Goal: Information Seeking & Learning: Learn about a topic

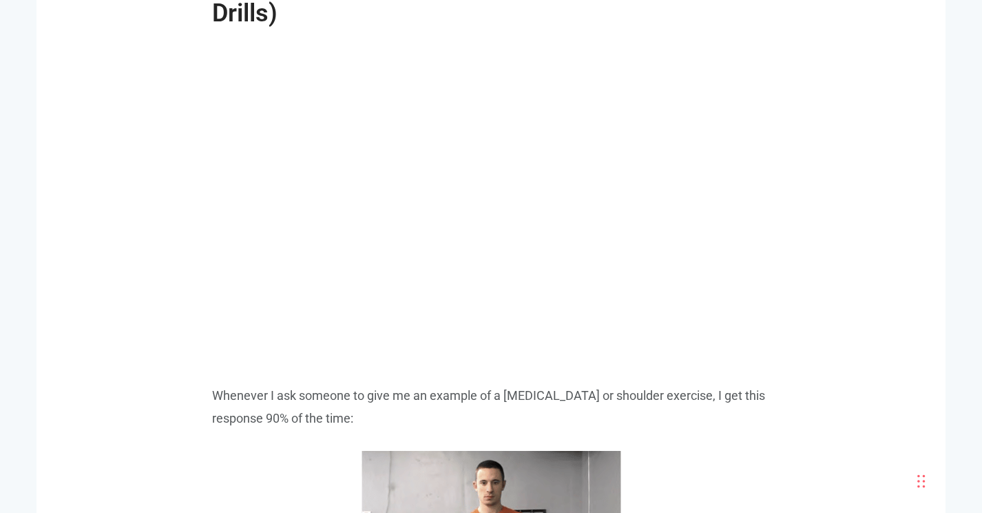
scroll to position [4906, 0]
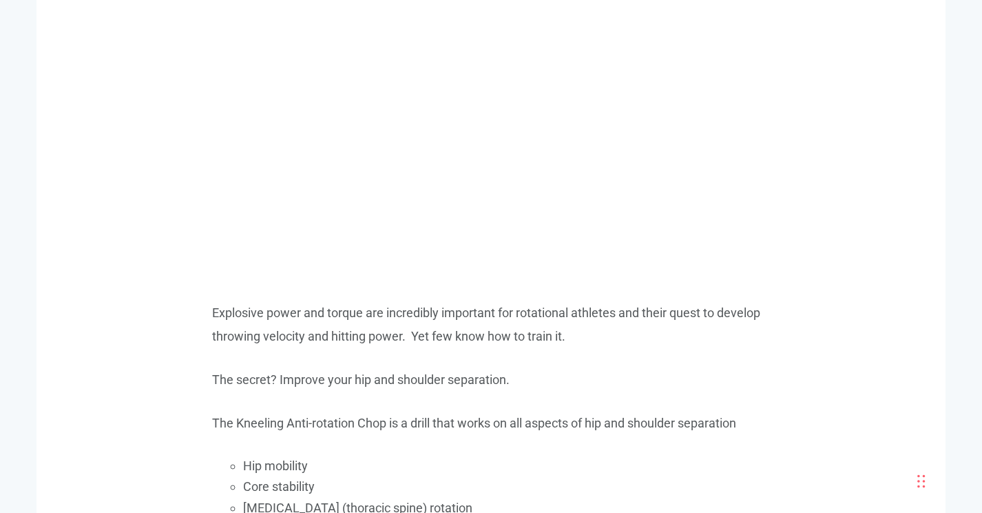
scroll to position [4175, 0]
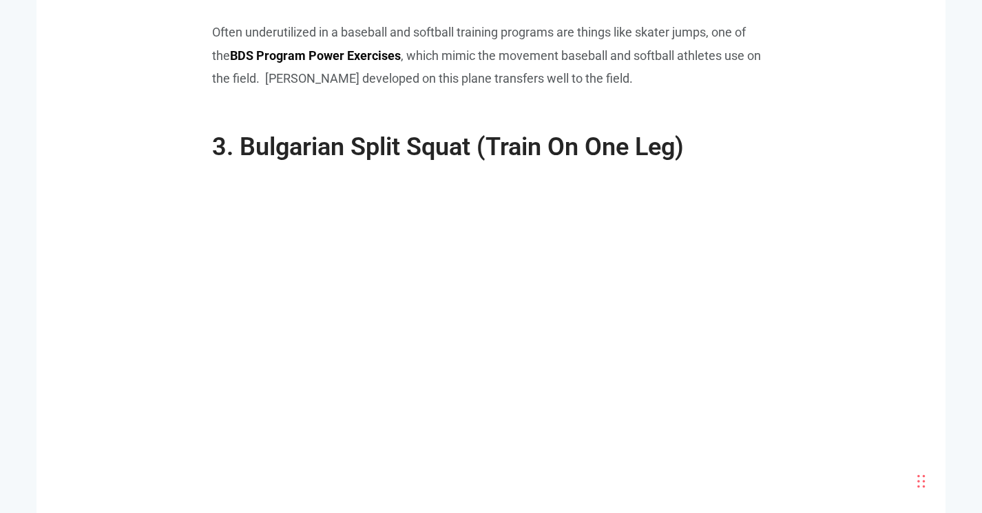
scroll to position [3188, 0]
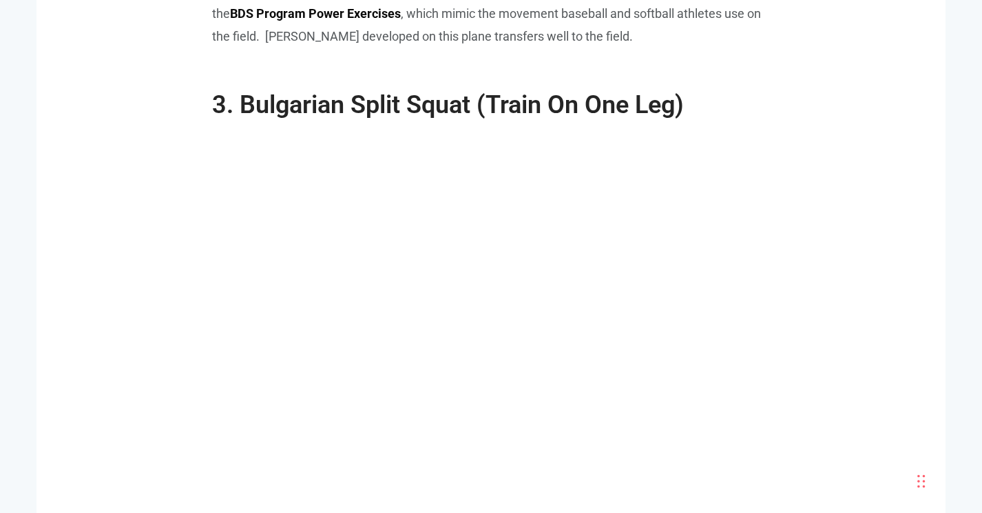
click at [853, 275] on div ""My son has gained 15 pounds but his throwing velocity hasn't gone up." Basebal…" at bounding box center [491, 268] width 785 height 5176
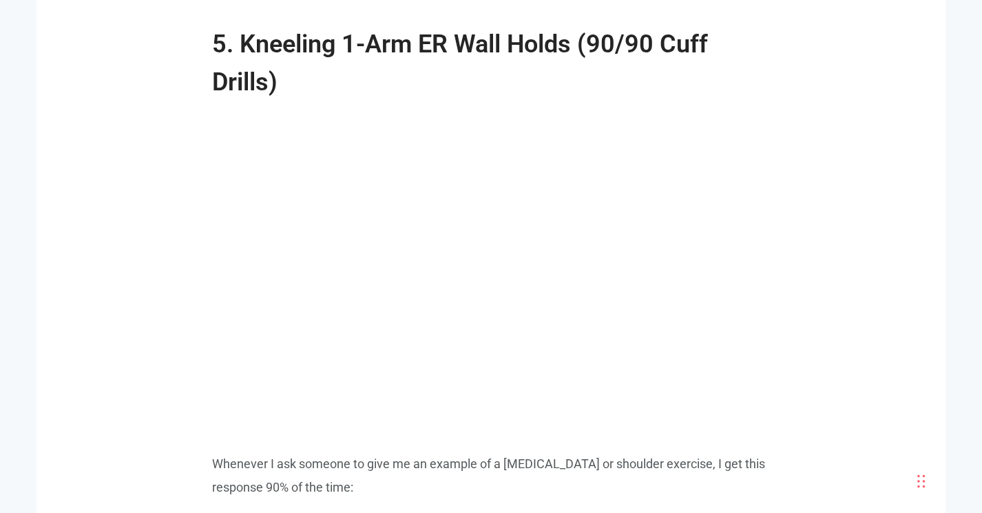
scroll to position [4883, 0]
